Goal: Task Accomplishment & Management: Complete application form

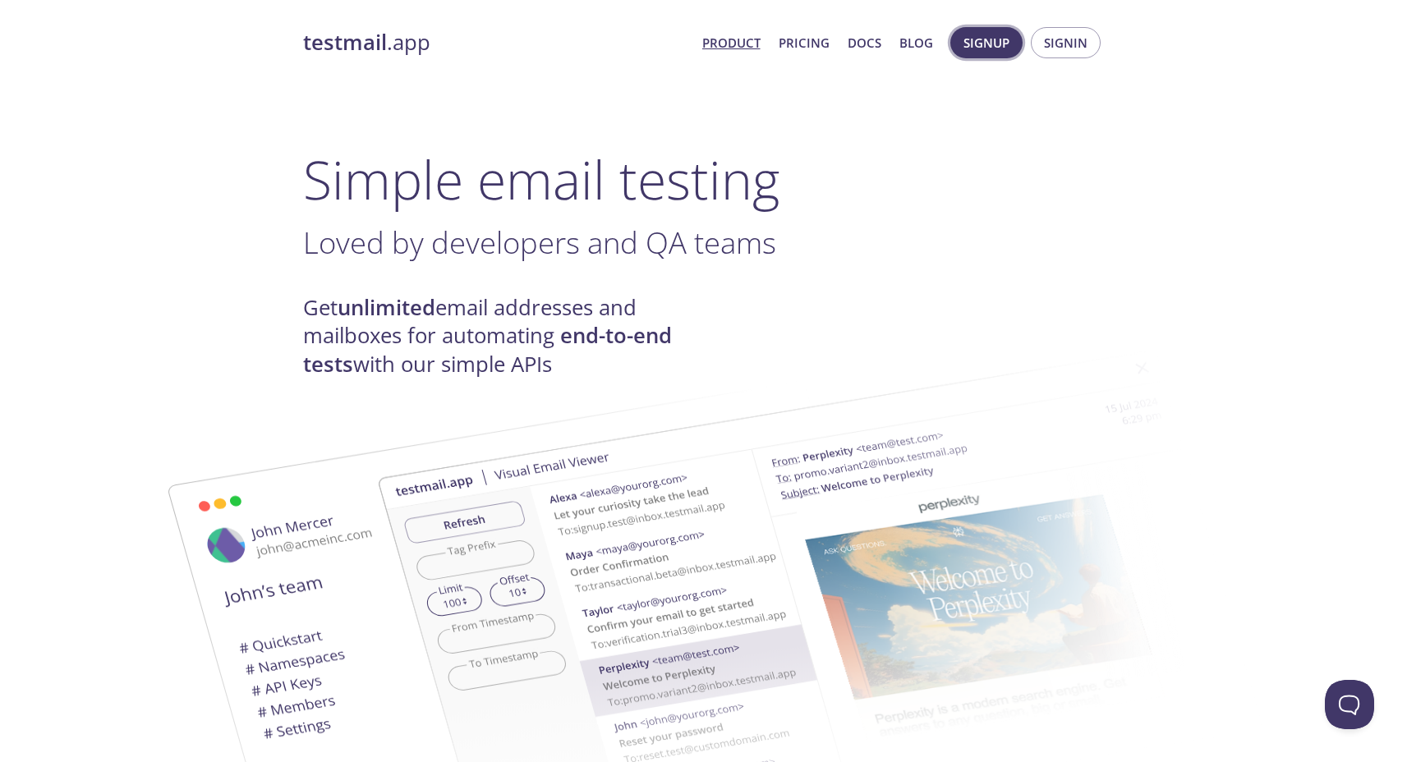
click at [1005, 39] on span "Signup" at bounding box center [986, 42] width 46 height 21
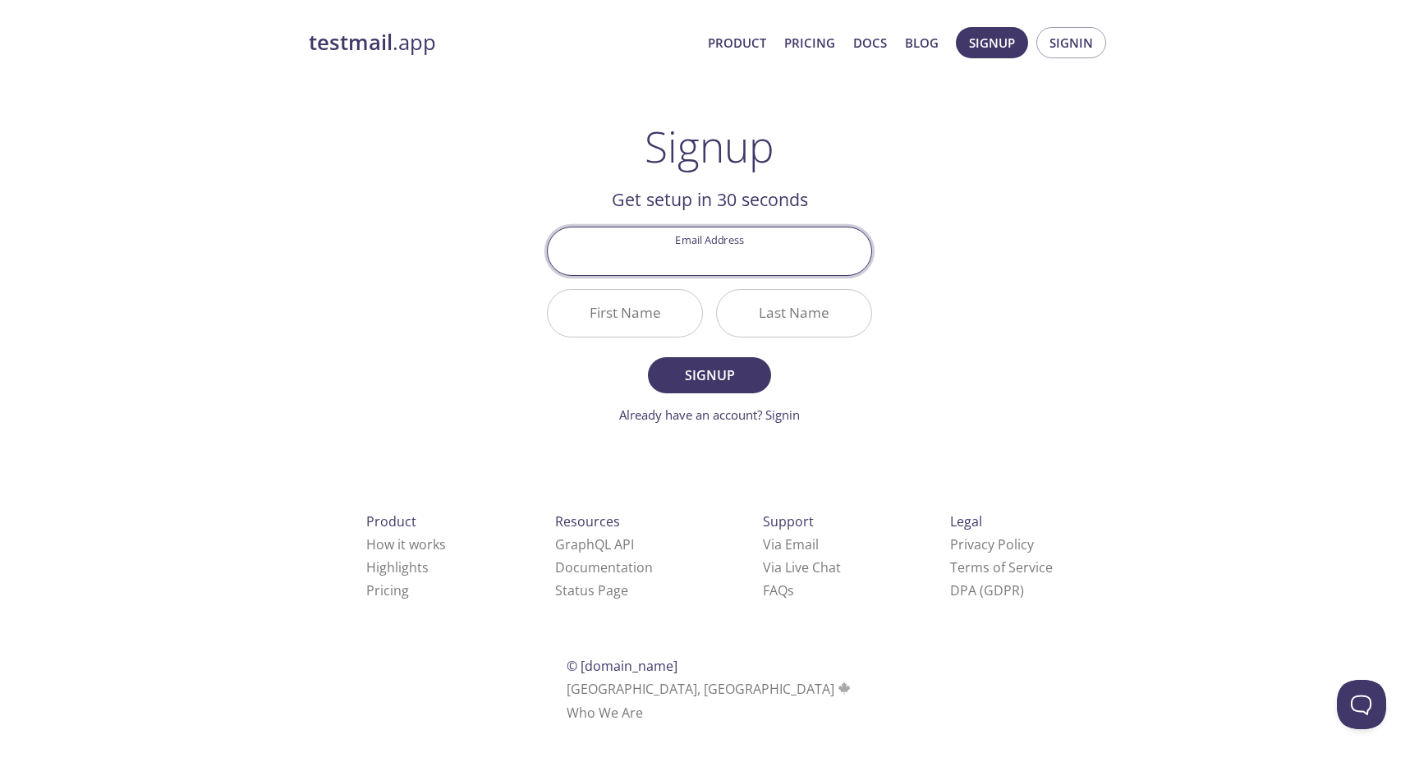
click at [747, 246] on input "Email Address" at bounding box center [710, 250] width 324 height 47
click at [799, 172] on div "Signup Get setup in 30 seconds Email Address First Name Last Name Signup Alread…" at bounding box center [709, 273] width 325 height 303
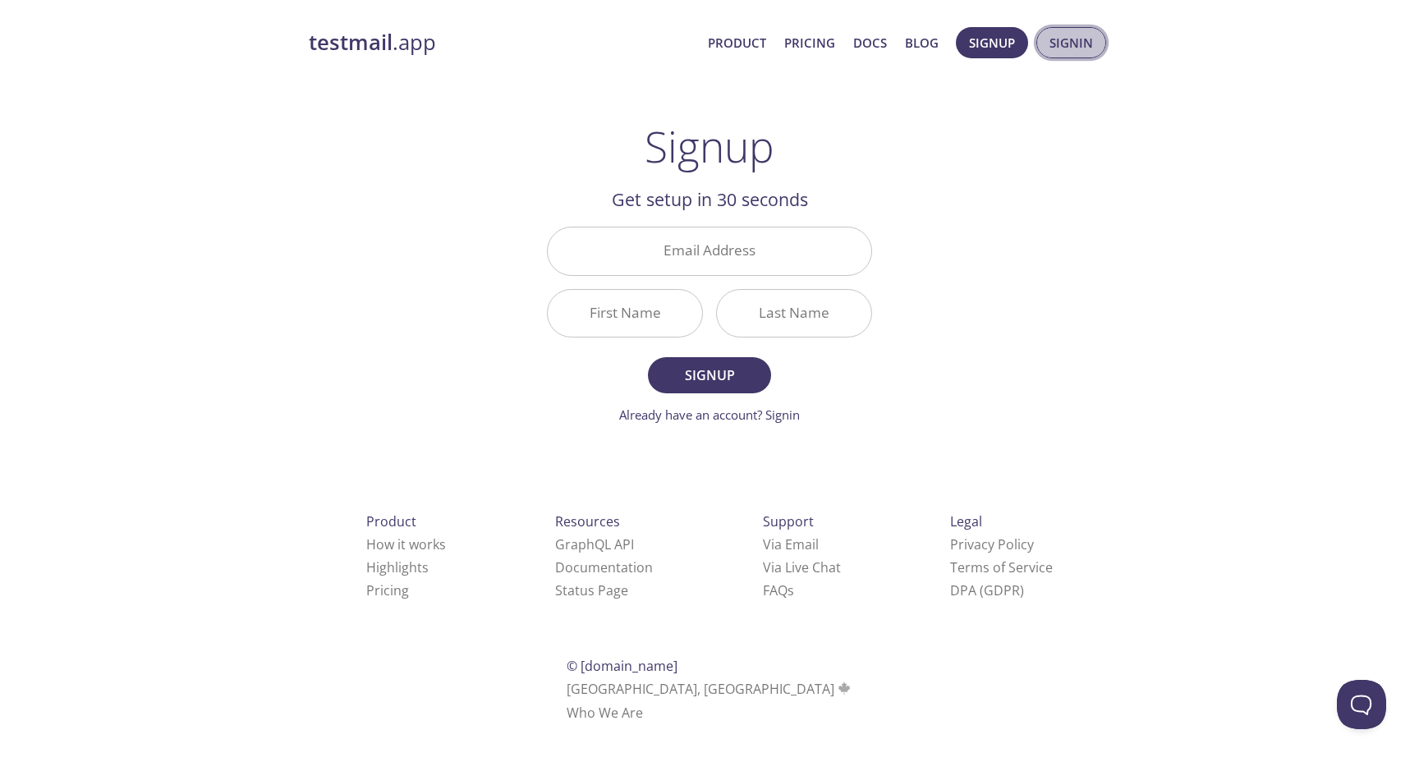
click at [1059, 52] on span "Signin" at bounding box center [1072, 42] width 44 height 21
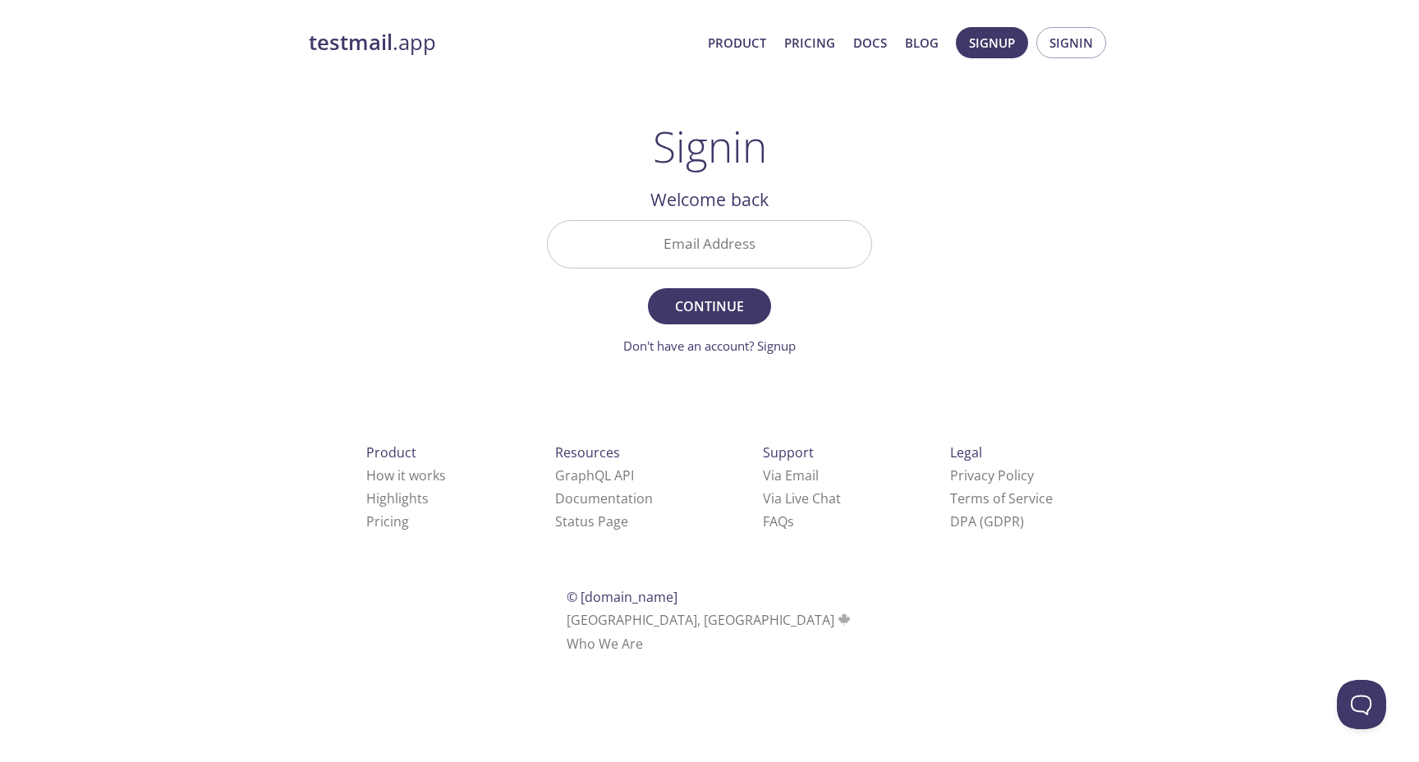
click at [688, 237] on input "Email Address" at bounding box center [710, 244] width 324 height 47
click at [813, 168] on div "Signin Welcome back Email Address Continue Don't have an account? Signup Check …" at bounding box center [709, 239] width 325 height 234
